Goal: Task Accomplishment & Management: Complete application form

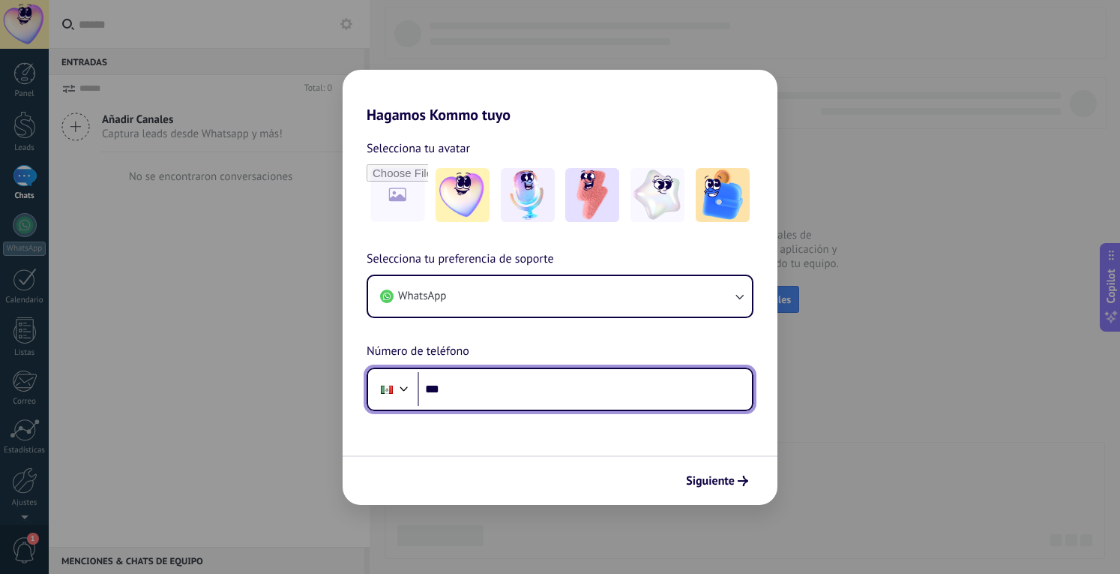
click at [502, 385] on input "***" at bounding box center [585, 389] width 334 height 34
click at [502, 385] on input "*******" at bounding box center [585, 389] width 334 height 34
type input "**********"
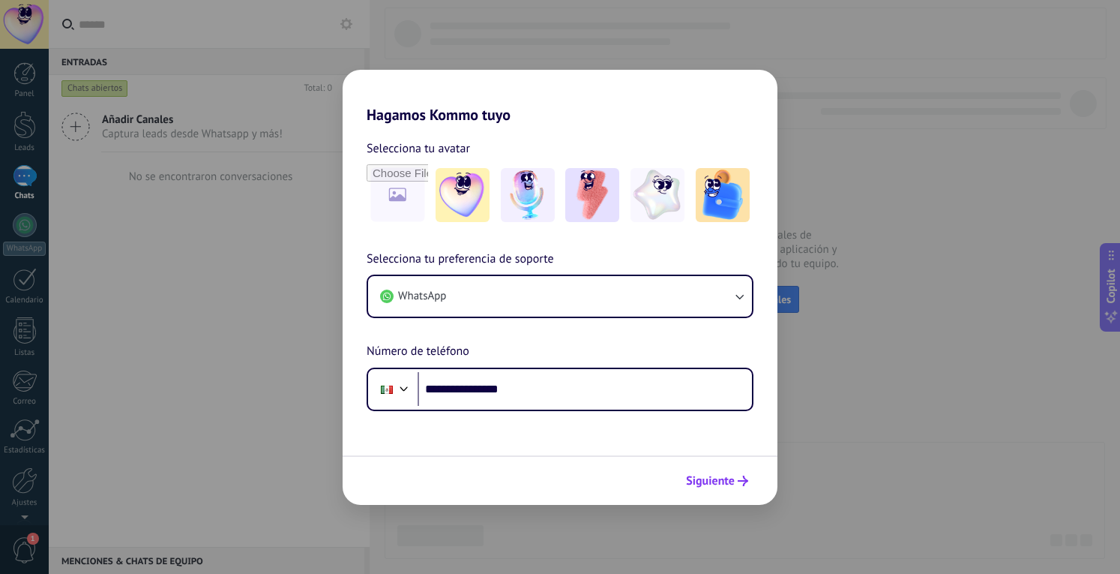
click at [715, 481] on span "Siguiente" at bounding box center [710, 480] width 49 height 10
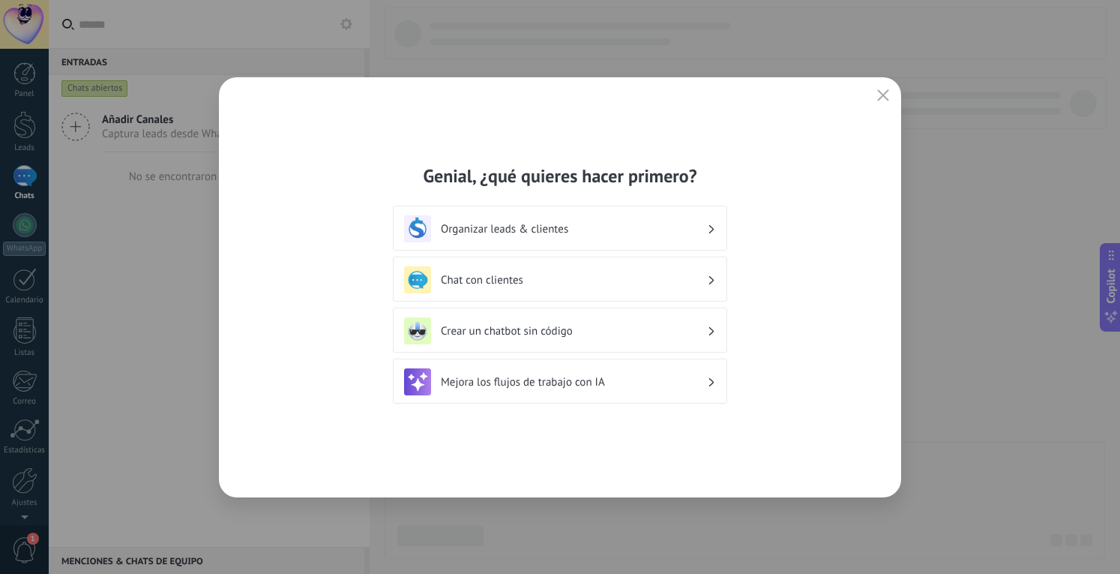
click at [547, 231] on h3 "Organizar leads & clientes" at bounding box center [574, 229] width 266 height 14
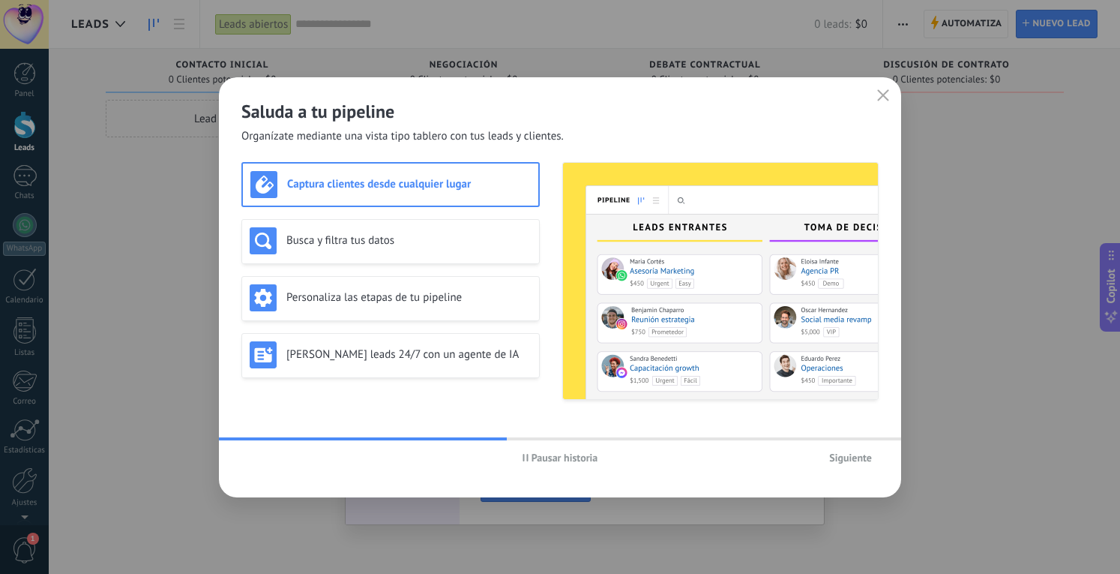
click at [849, 458] on span "Siguiente" at bounding box center [850, 457] width 43 height 10
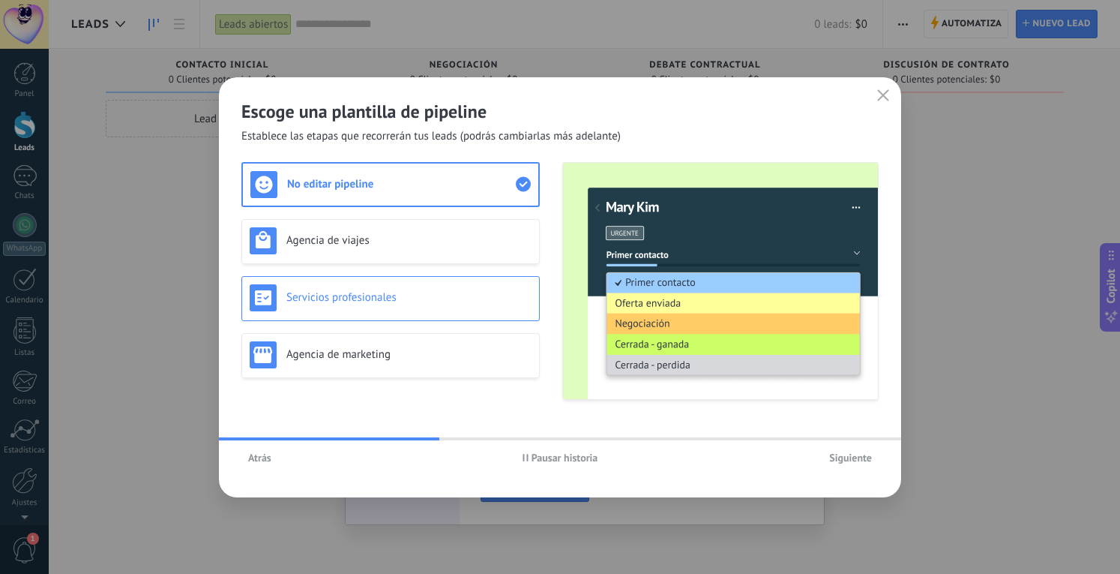
click at [356, 308] on div "Servicios profesionales" at bounding box center [391, 297] width 282 height 27
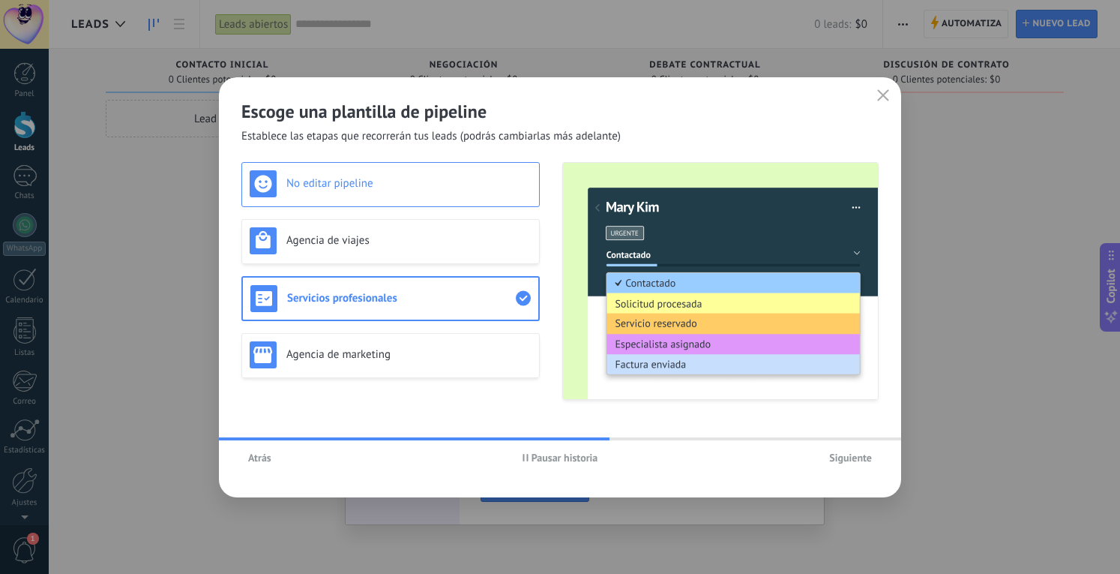
click at [358, 189] on h3 "No editar pipeline" at bounding box center [408, 183] width 245 height 14
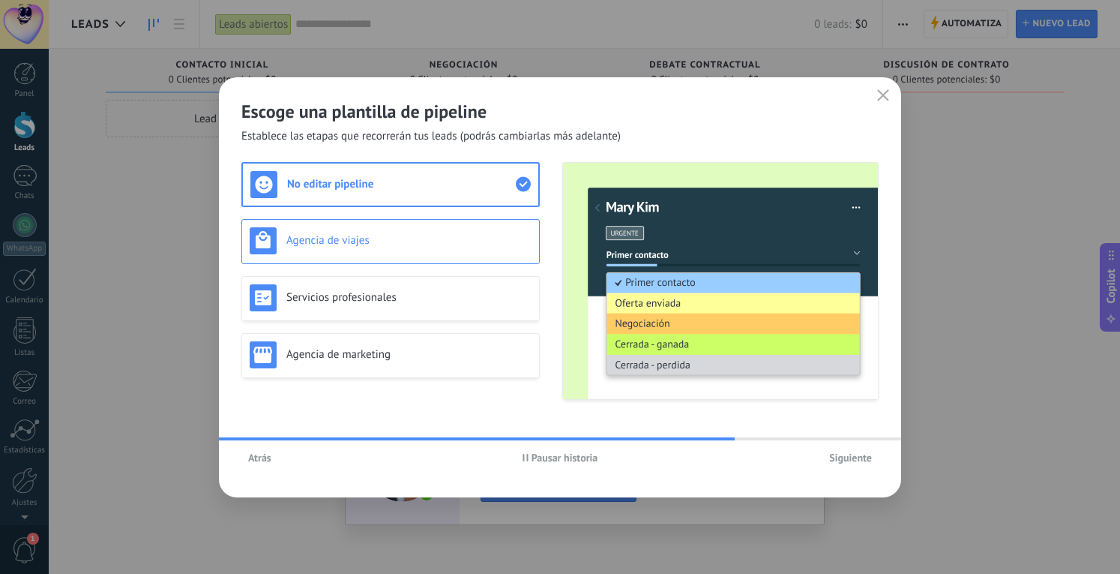
click at [391, 241] on h3 "Agencia de viajes" at bounding box center [408, 240] width 245 height 14
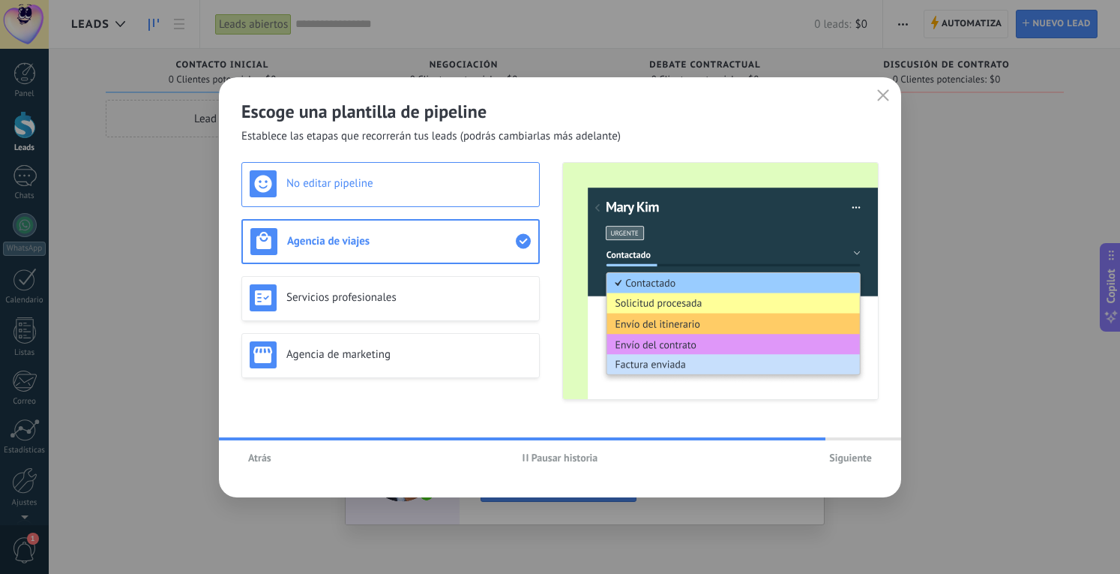
click at [361, 187] on h3 "No editar pipeline" at bounding box center [408, 183] width 245 height 14
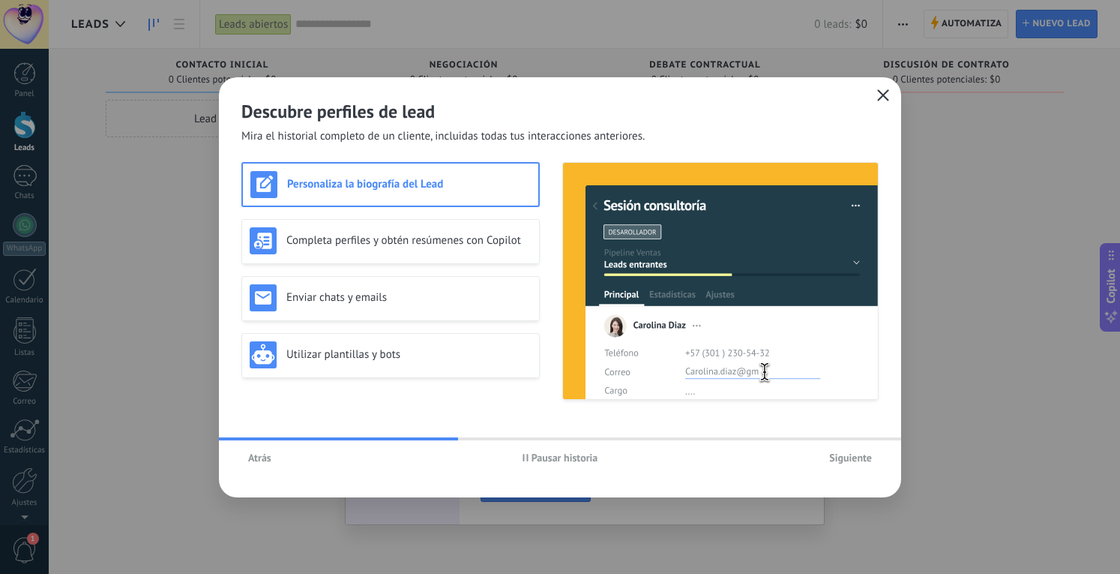
click at [886, 91] on use "button" at bounding box center [883, 94] width 11 height 11
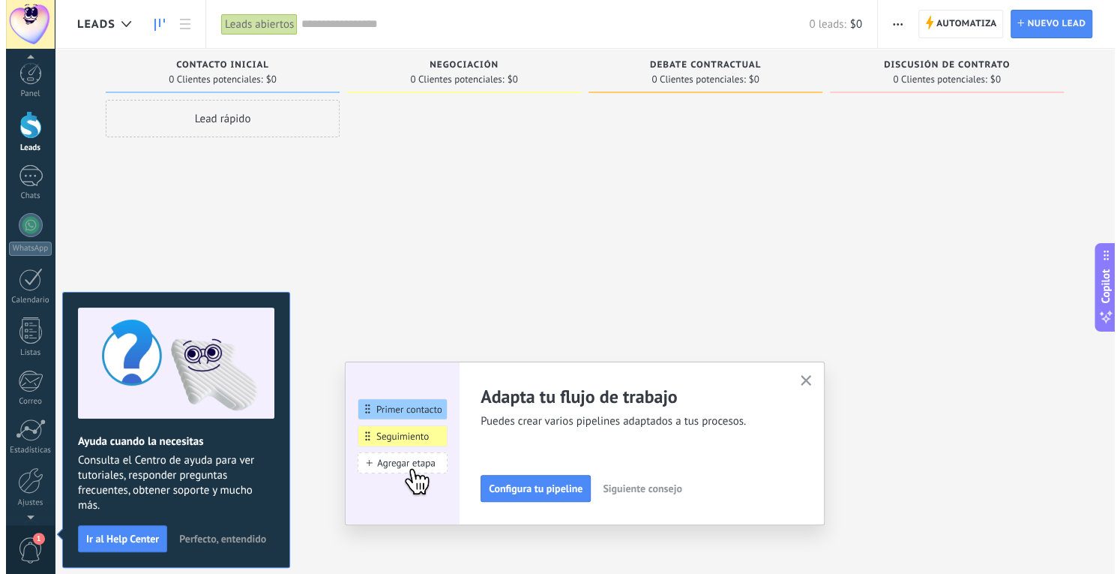
scroll to position [2, 0]
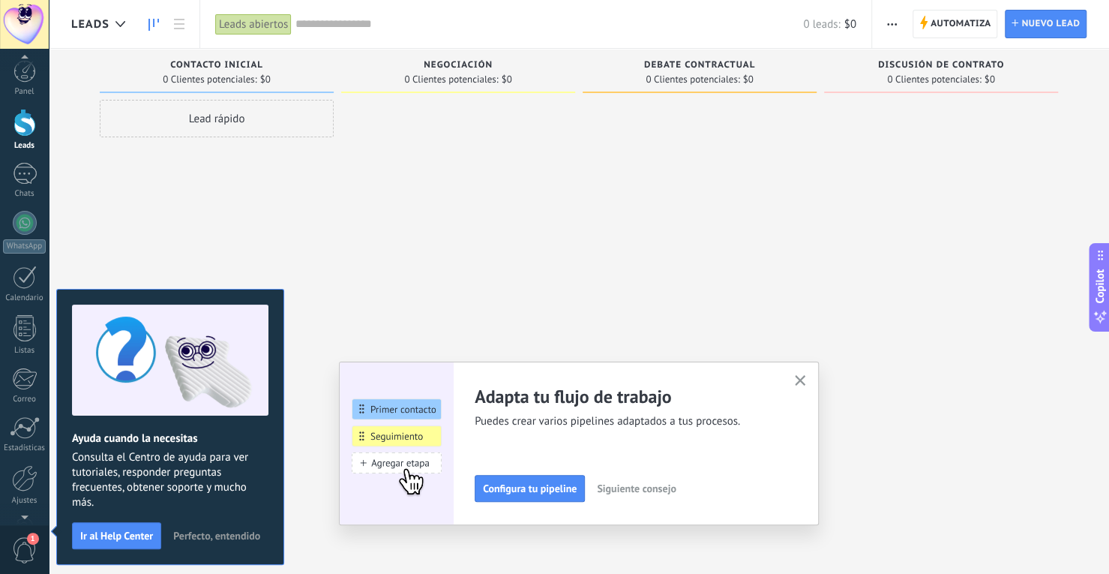
click at [24, 538] on span "1" at bounding box center [24, 550] width 25 height 26
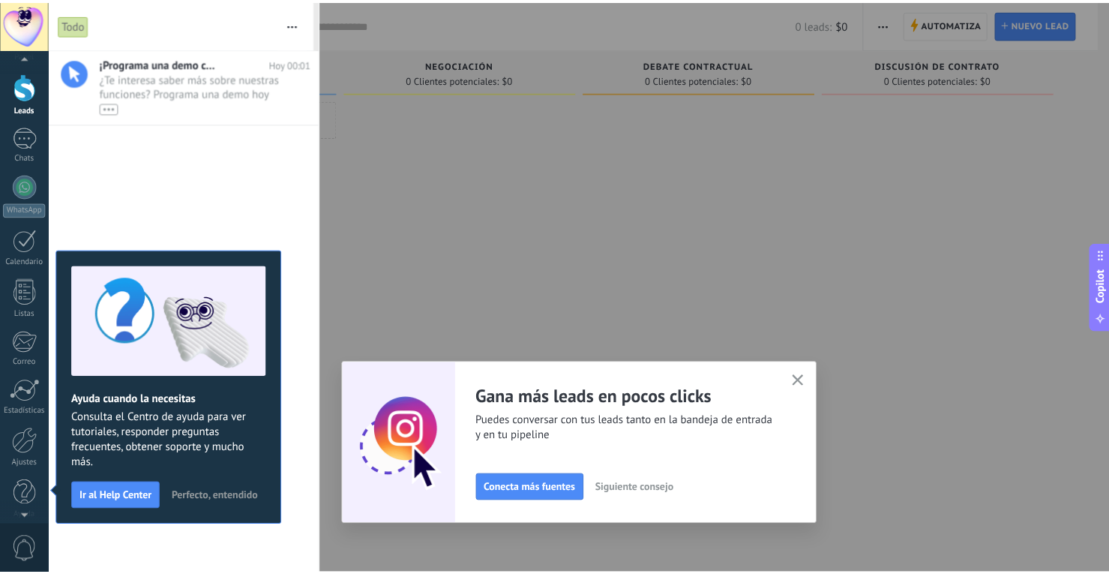
scroll to position [49, 0]
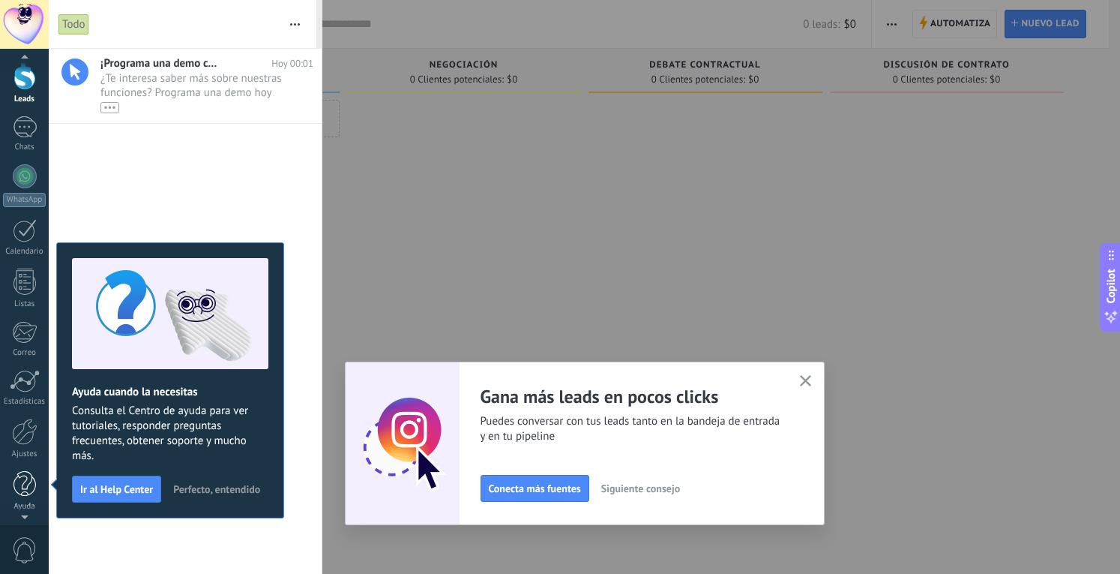
click at [24, 483] on div at bounding box center [24, 484] width 22 height 26
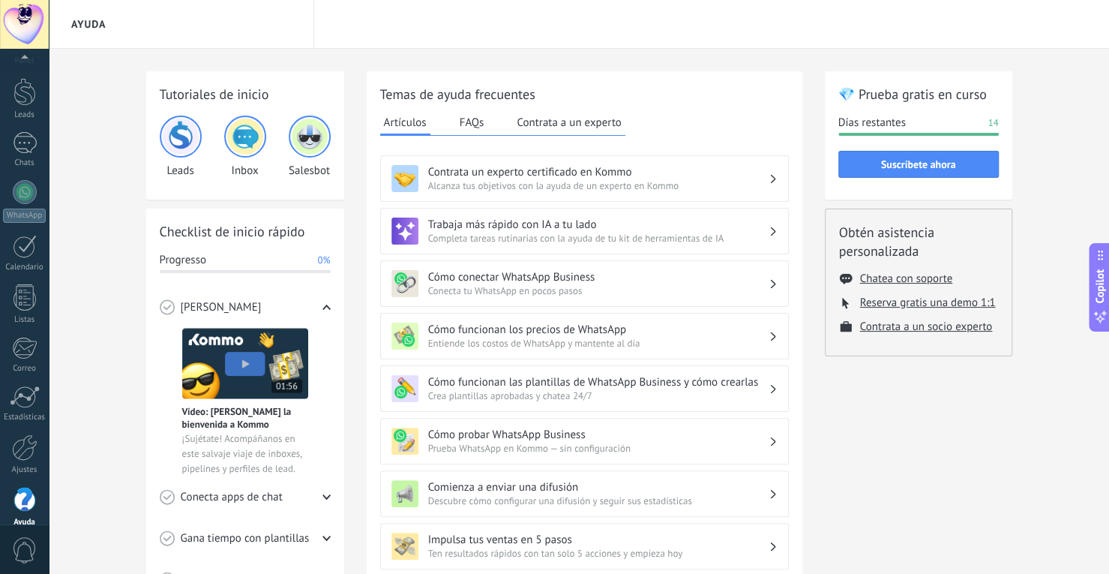
scroll to position [49, 0]
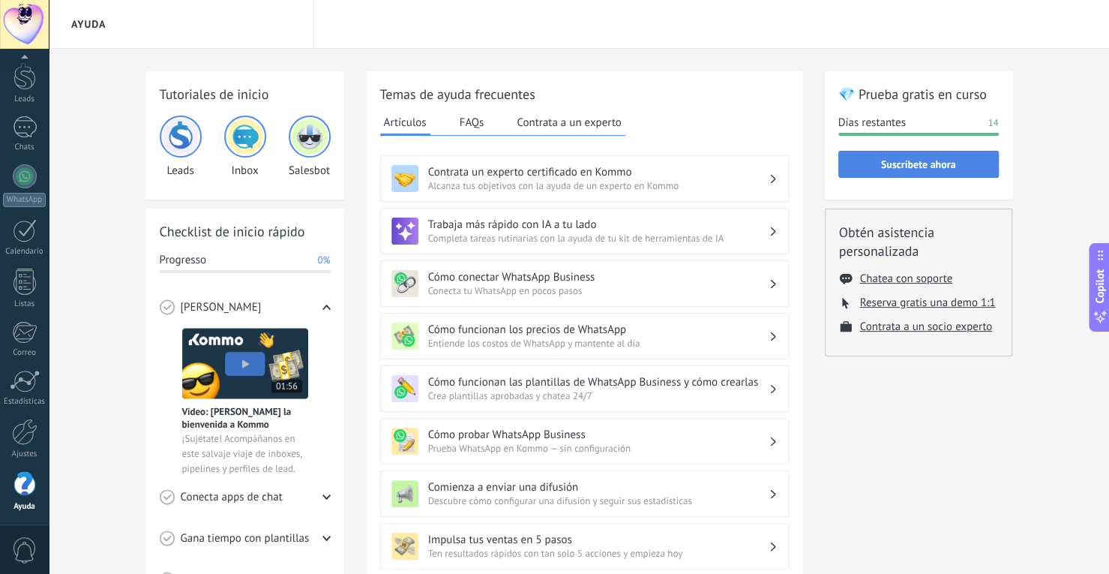
click at [891, 160] on span "Suscríbete ahora" at bounding box center [918, 164] width 75 height 10
